Goal: Find specific page/section: Find specific page/section

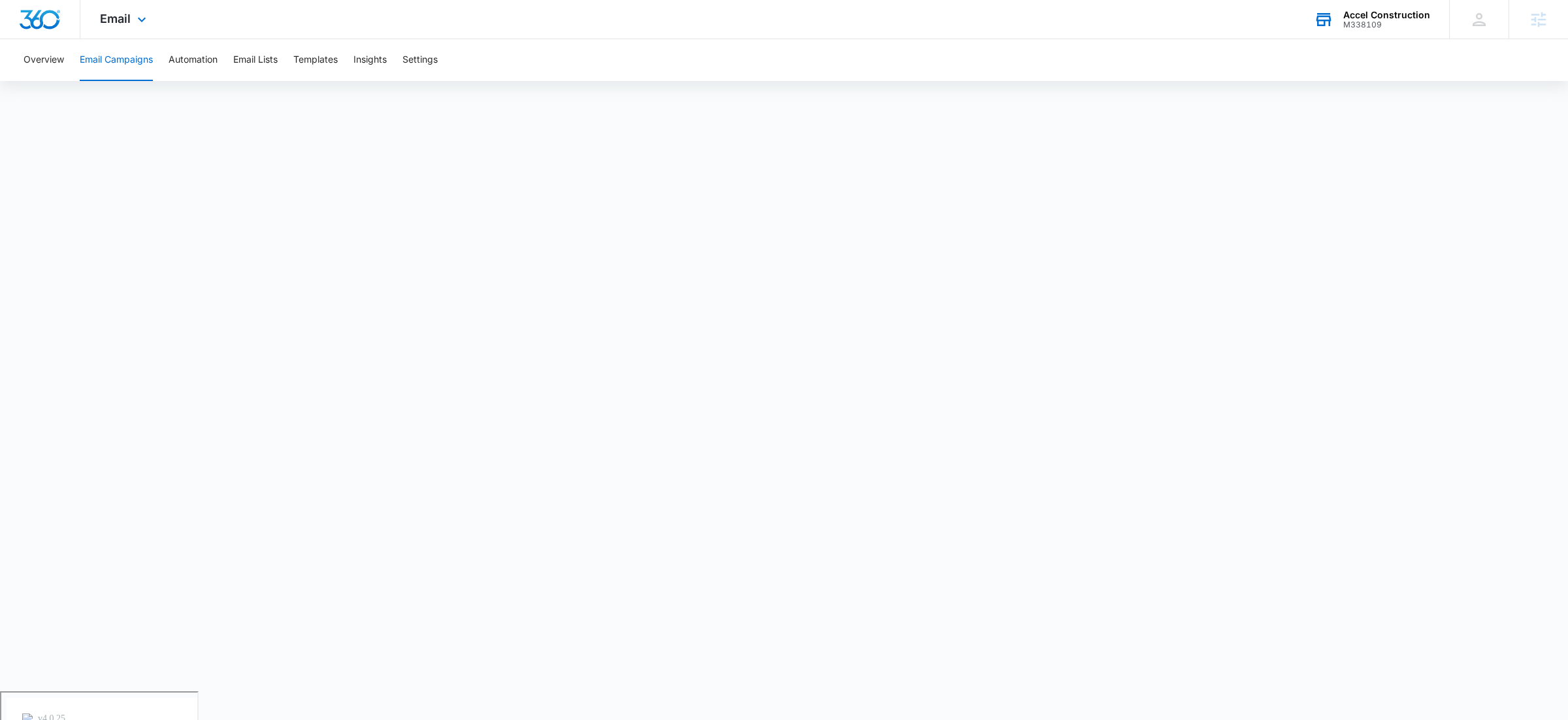
click at [1352, 21] on div "M338109" at bounding box center [1387, 25] width 87 height 9
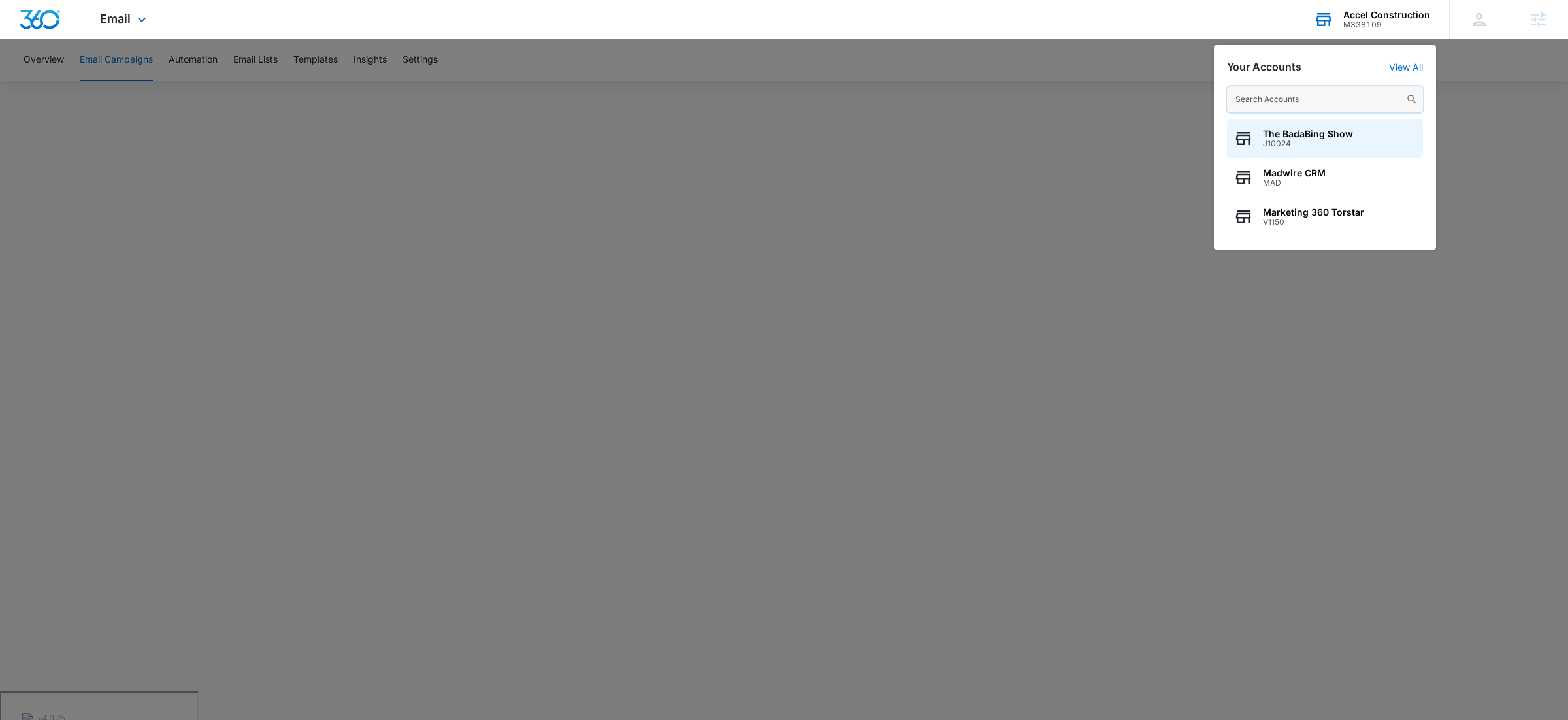
paste input "M50828"
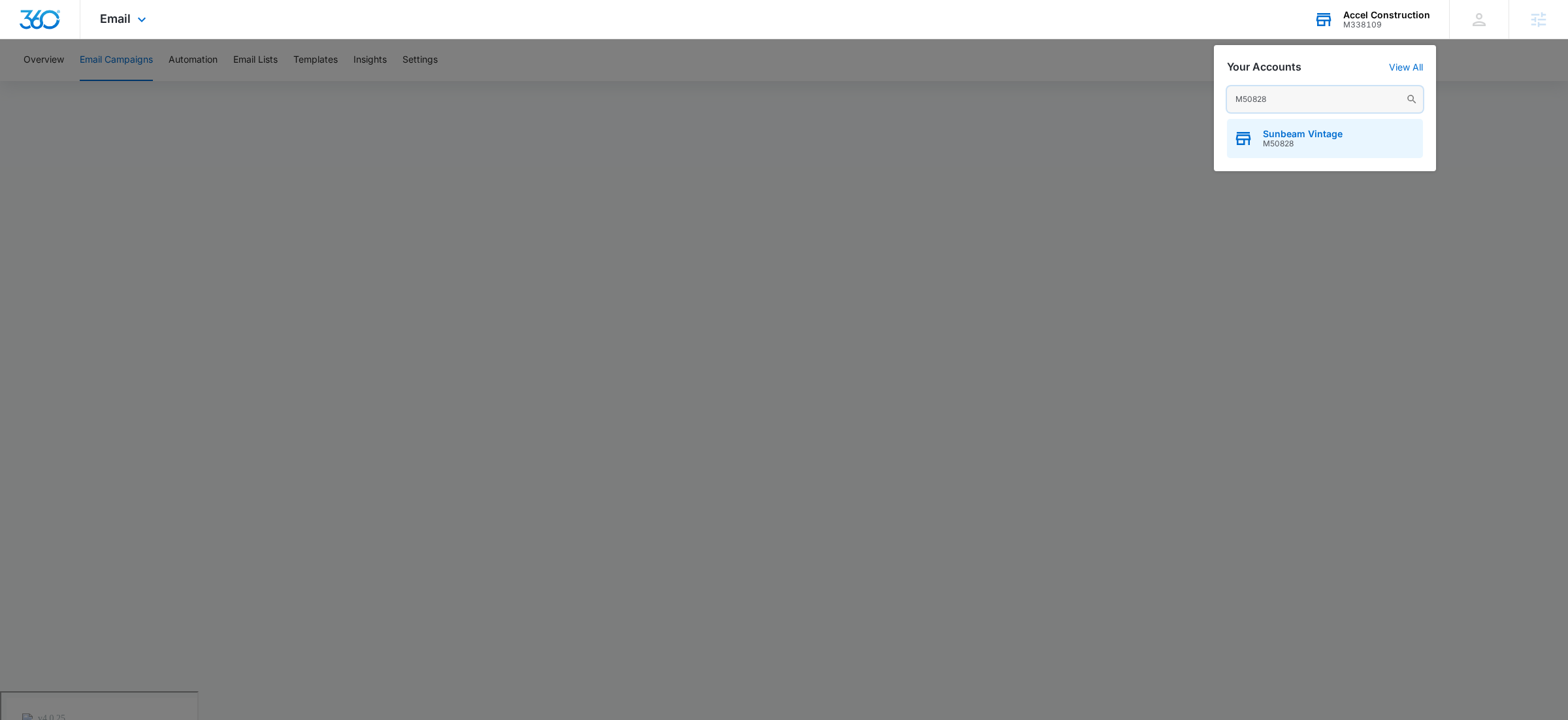
type input "M50828"
click at [1282, 140] on span "M50828" at bounding box center [1303, 144] width 80 height 9
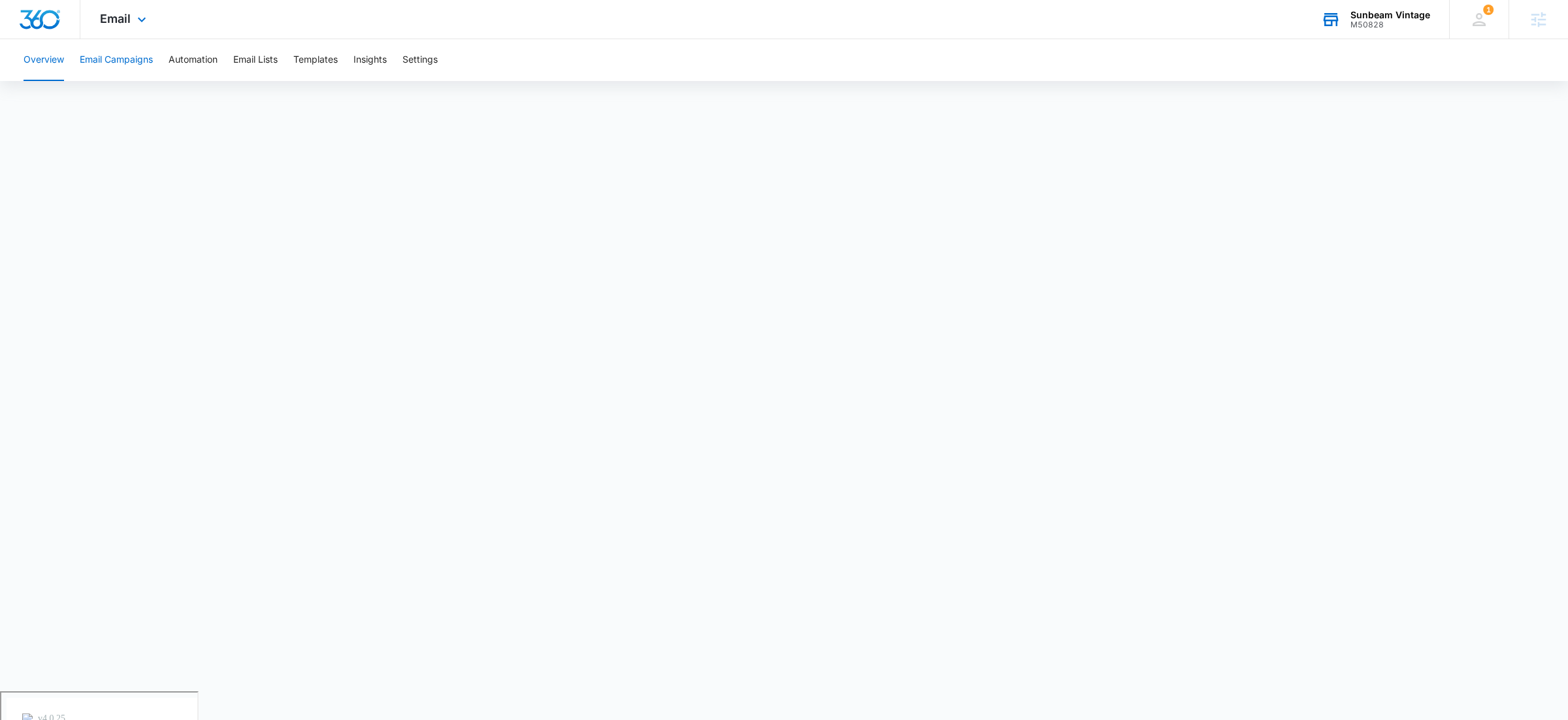
click at [123, 61] on button "Email Campaigns" at bounding box center [116, 60] width 73 height 42
